Goal: Check status: Check status

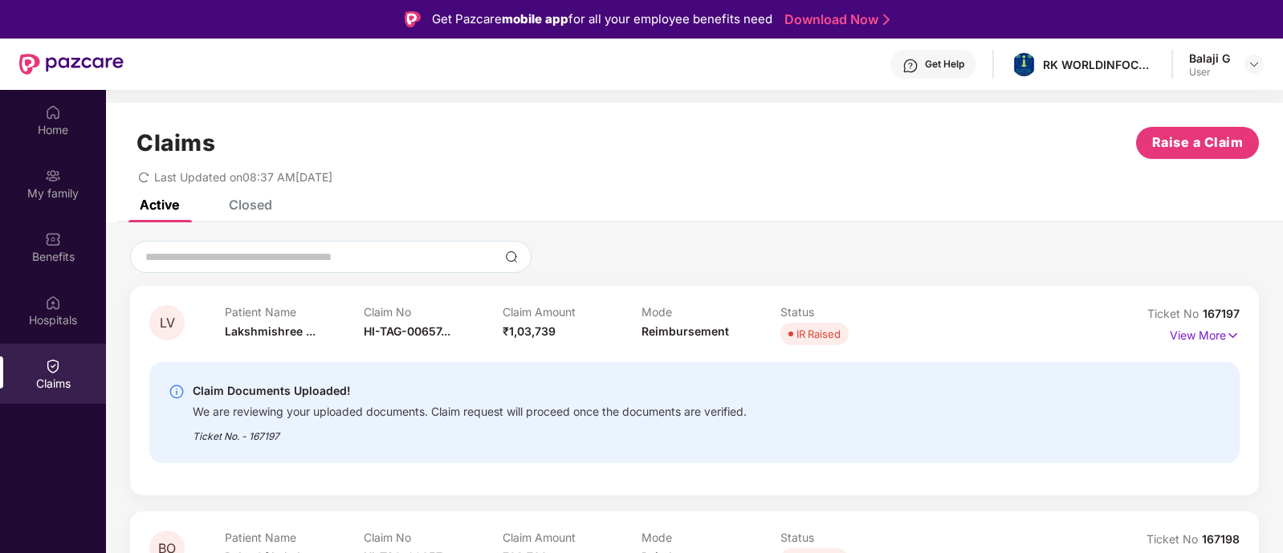
scroll to position [89, 0]
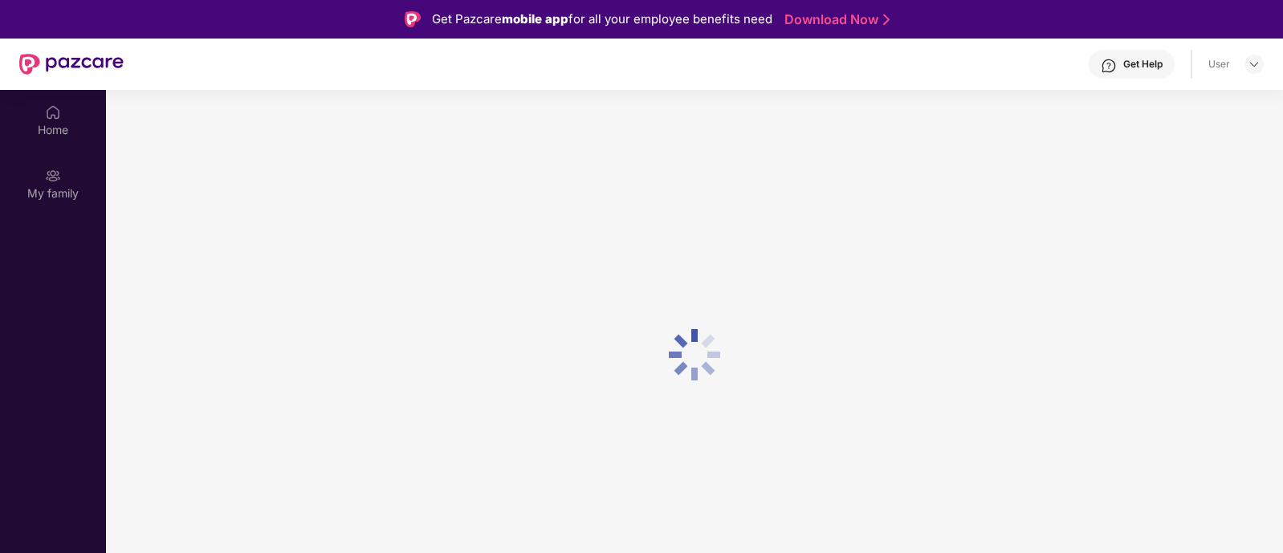
scroll to position [89, 0]
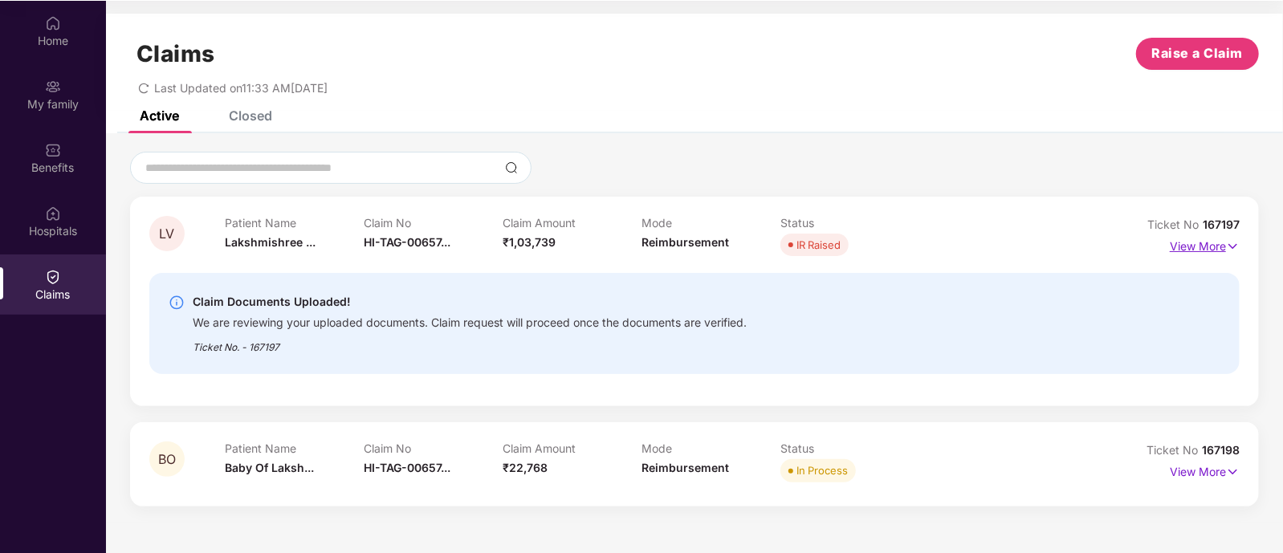
click at [1202, 250] on p "View More" at bounding box center [1205, 245] width 70 height 22
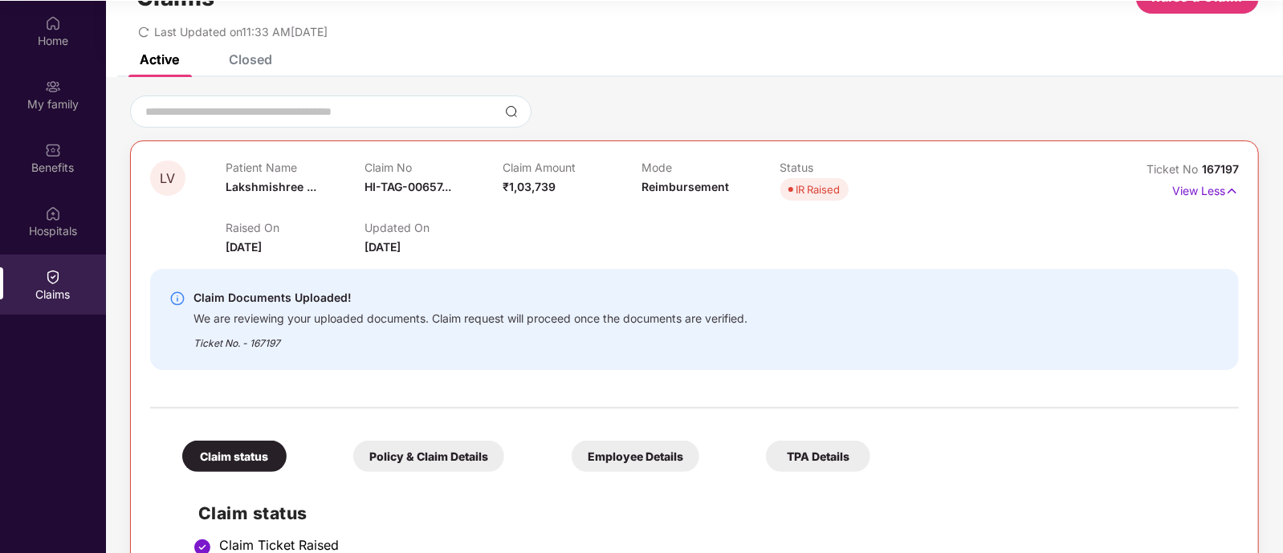
scroll to position [0, 0]
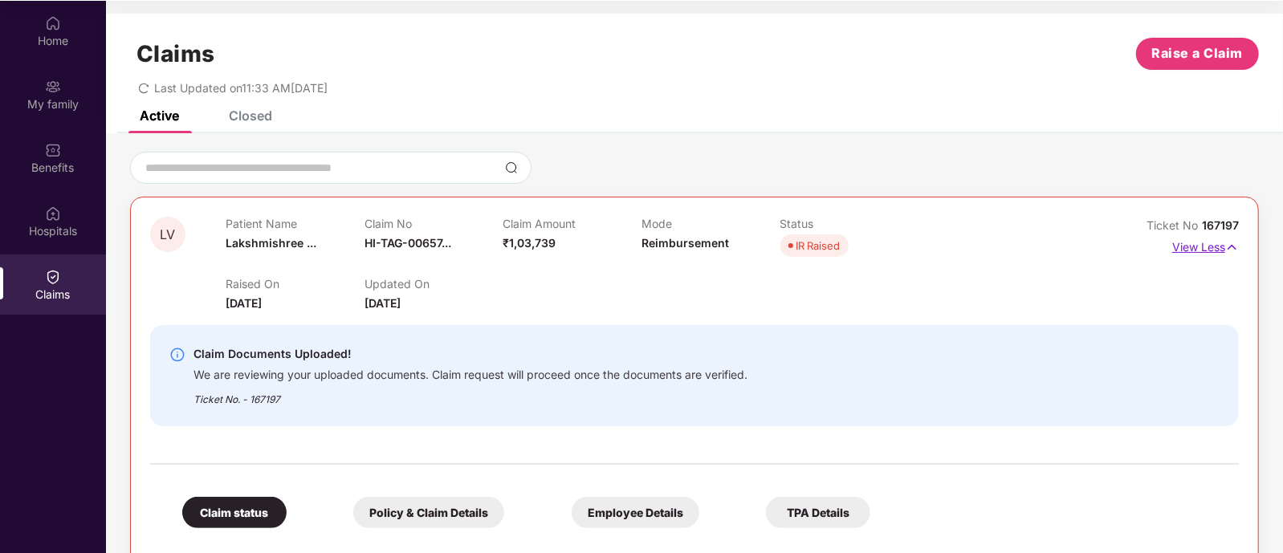
click at [1216, 247] on p "View Less" at bounding box center [1205, 245] width 67 height 22
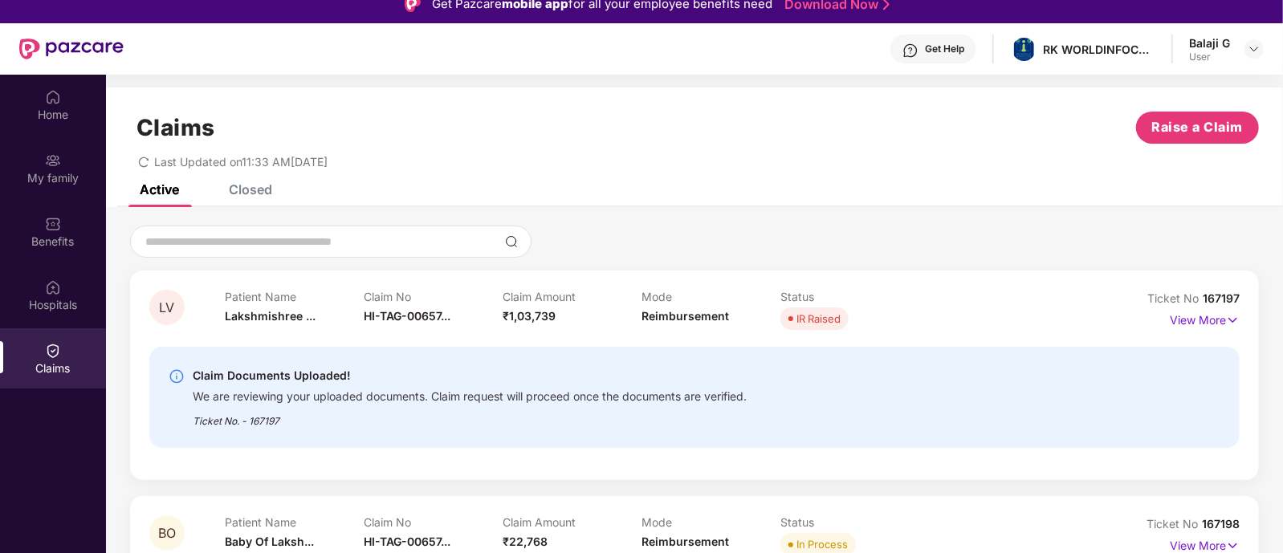
scroll to position [13, 0]
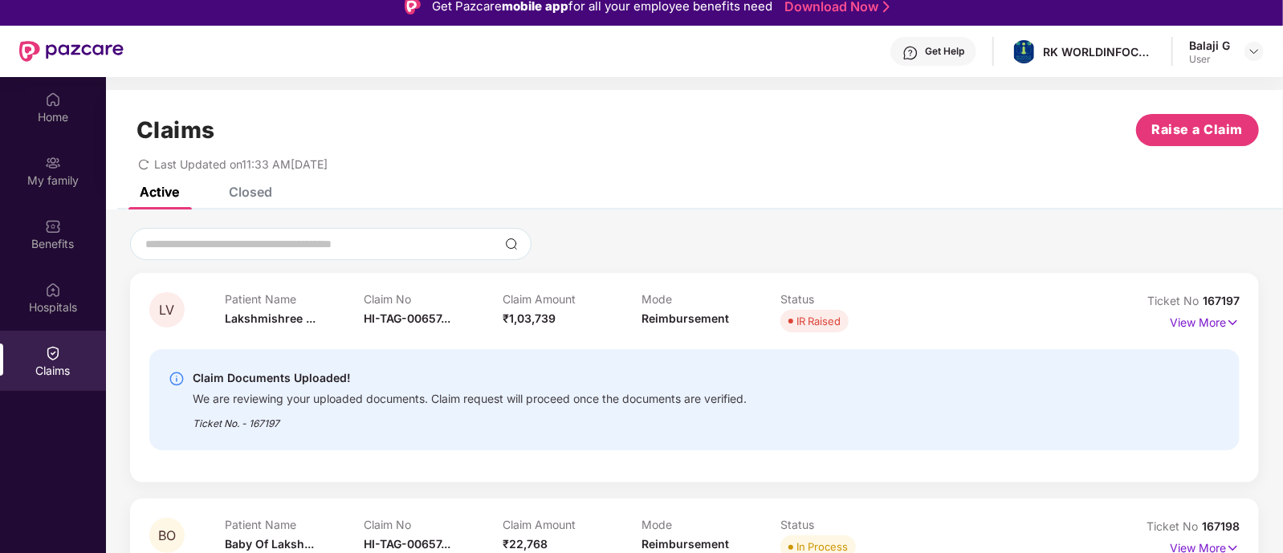
click at [512, 394] on div "We are reviewing your uploaded documents. Claim request will proceed once the d…" at bounding box center [470, 397] width 554 height 18
click at [630, 379] on div "Claim Documents Uploaded!" at bounding box center [470, 377] width 554 height 19
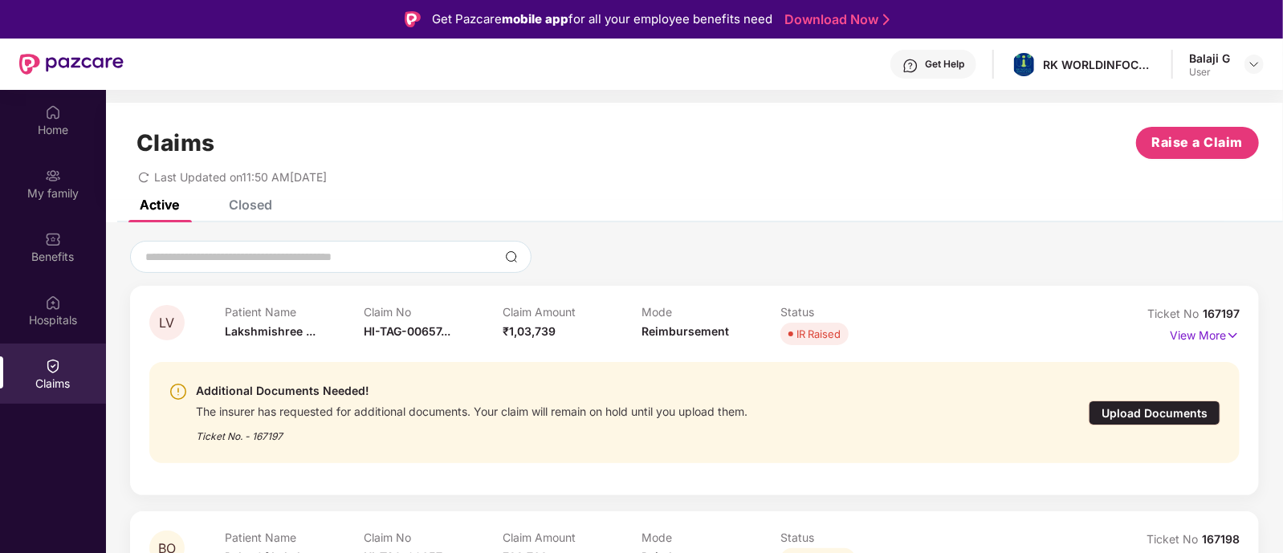
scroll to position [89, 0]
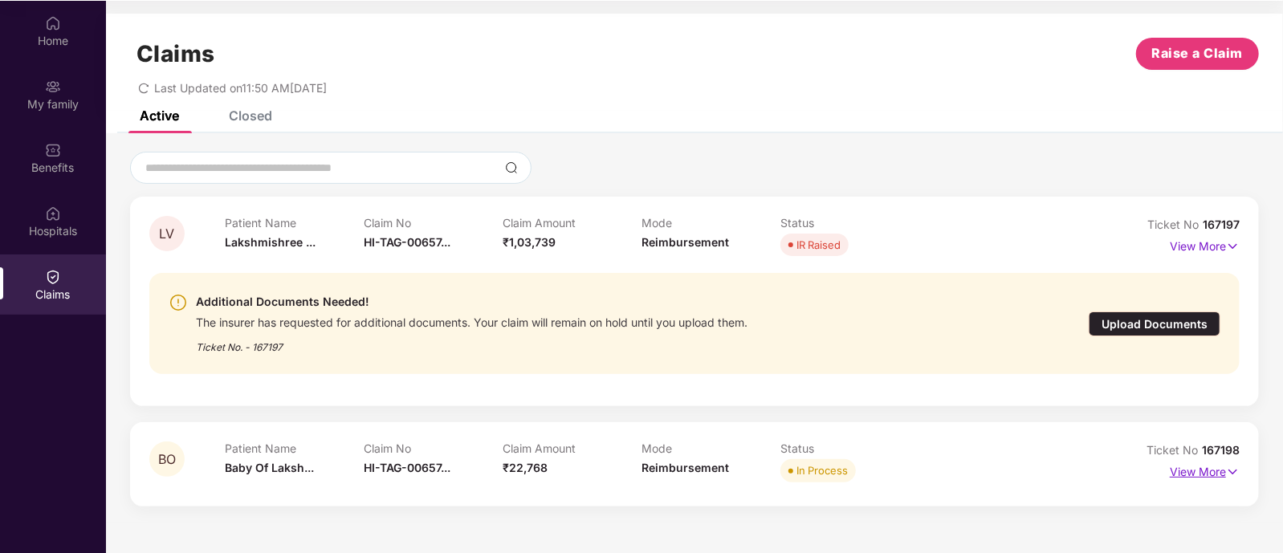
click at [1186, 479] on p "View More" at bounding box center [1205, 470] width 70 height 22
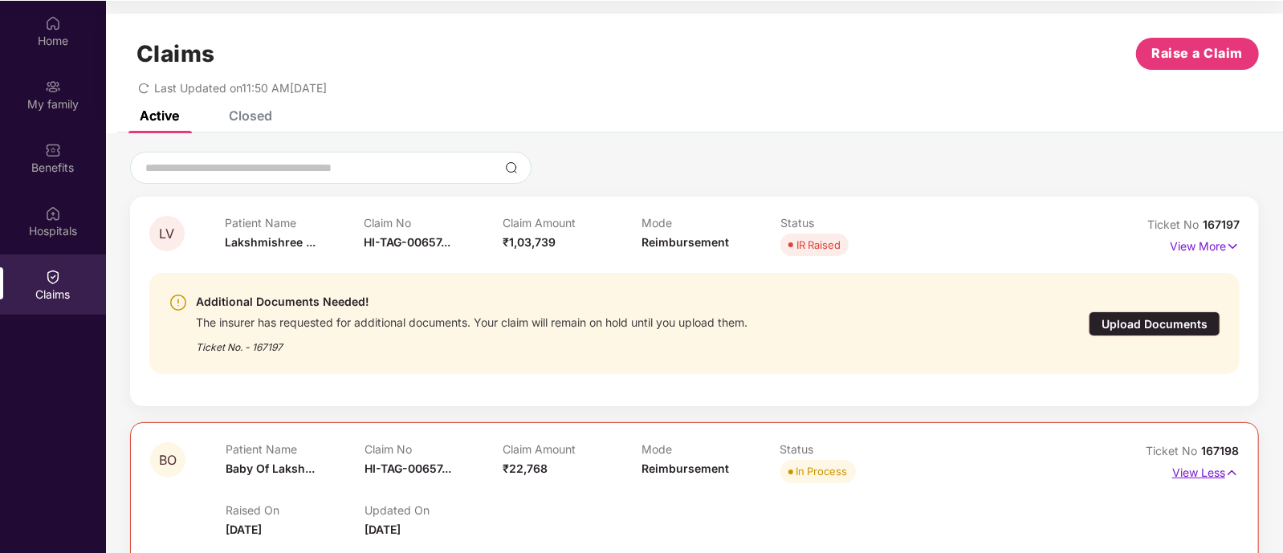
click at [1185, 476] on p "View Less" at bounding box center [1205, 471] width 67 height 22
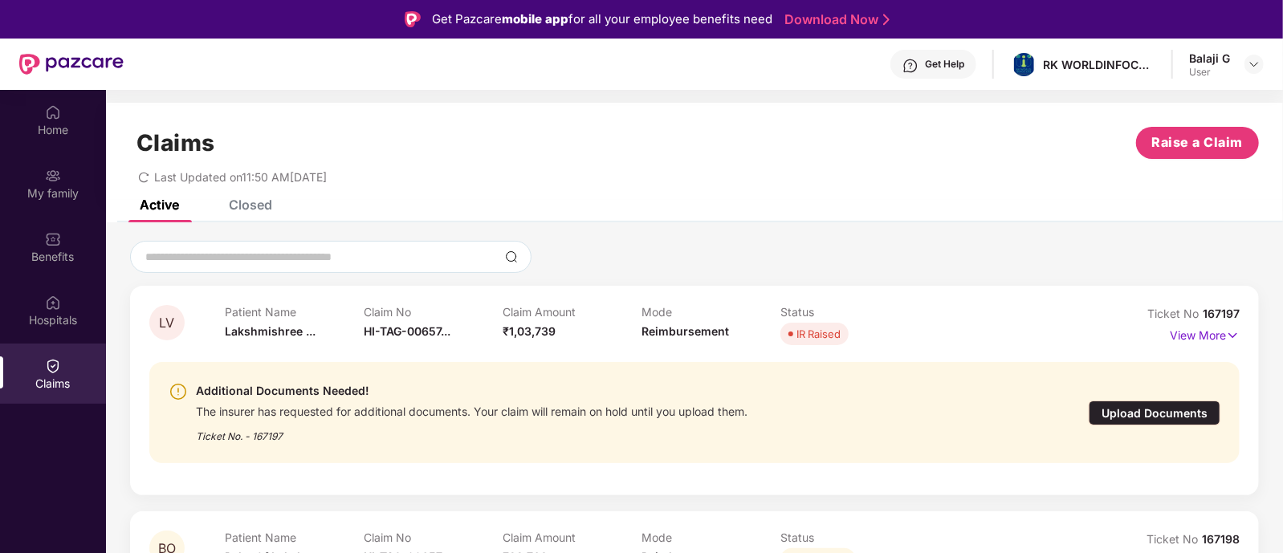
scroll to position [89, 0]
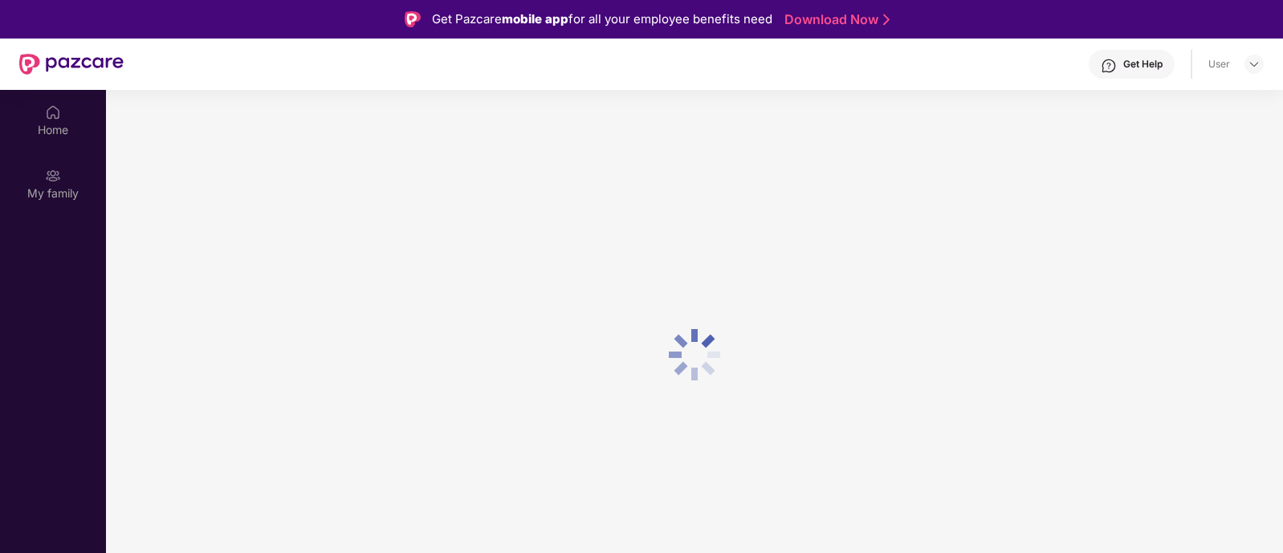
scroll to position [89, 0]
